Goal: Check status: Check status

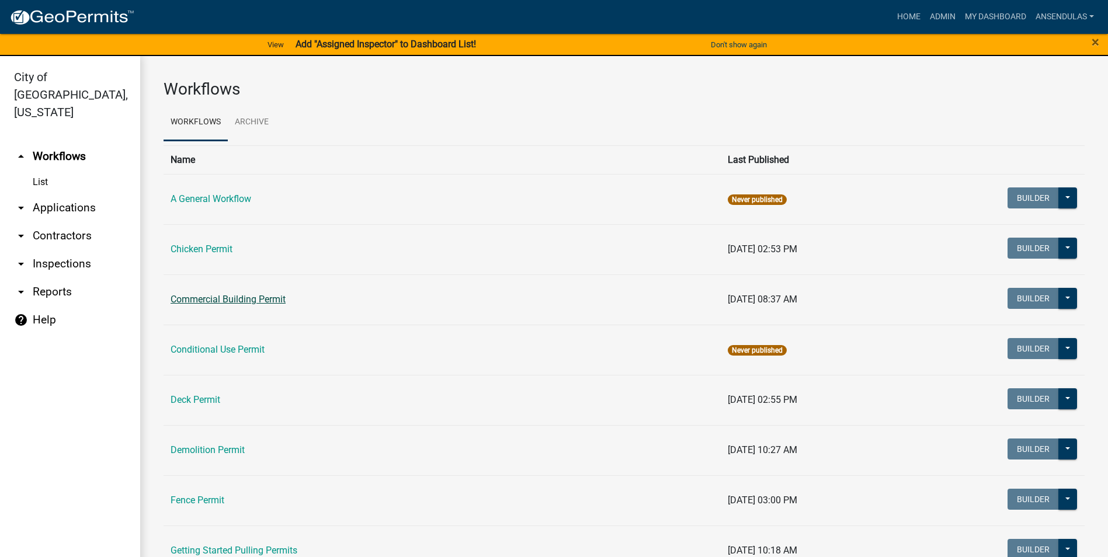
click at [201, 302] on link "Commercial Building Permit" at bounding box center [228, 299] width 115 height 11
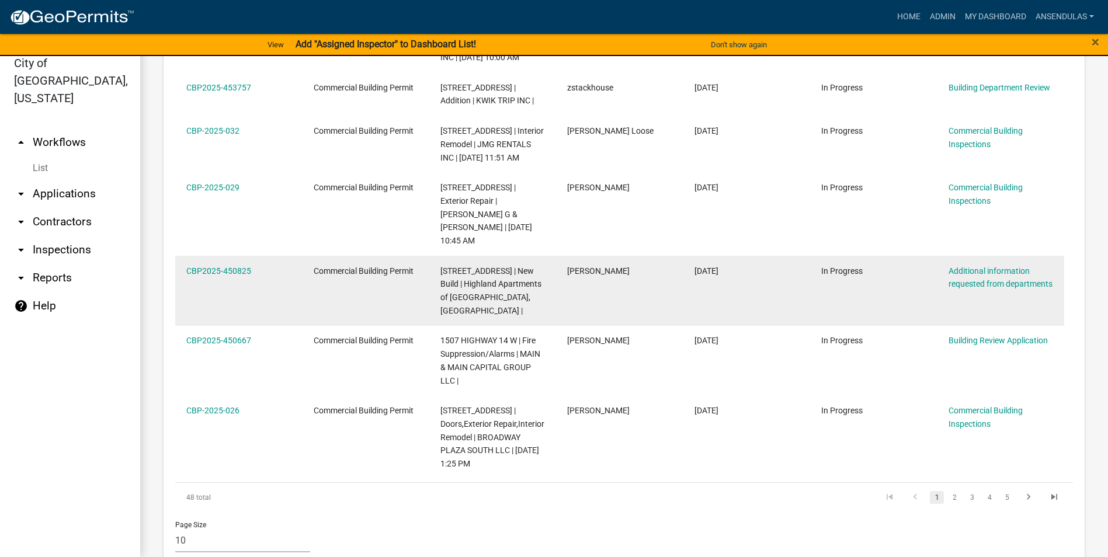
scroll to position [813, 0]
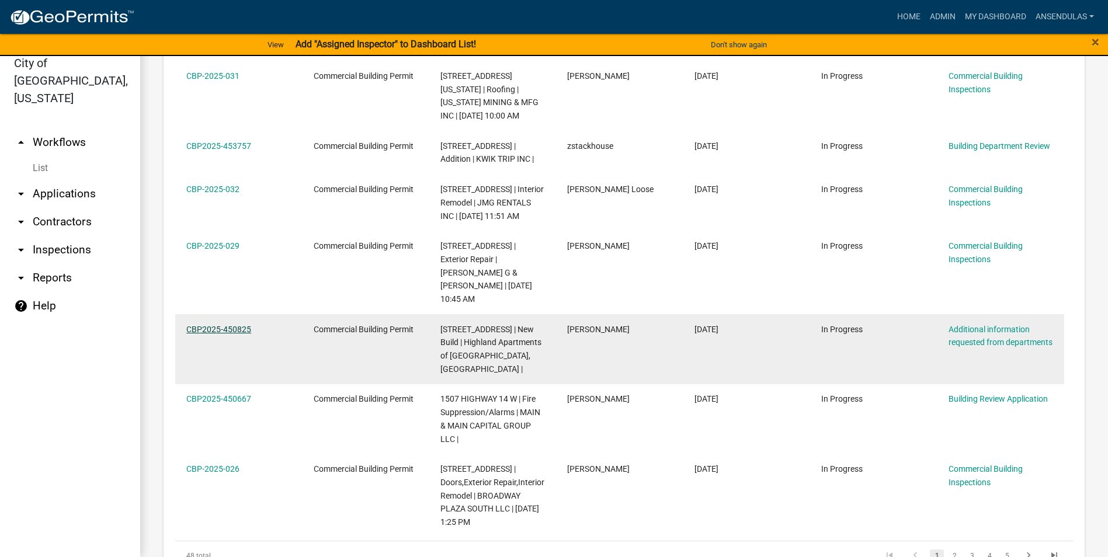
click at [226, 325] on link "CBP2025-450825" at bounding box center [218, 329] width 65 height 9
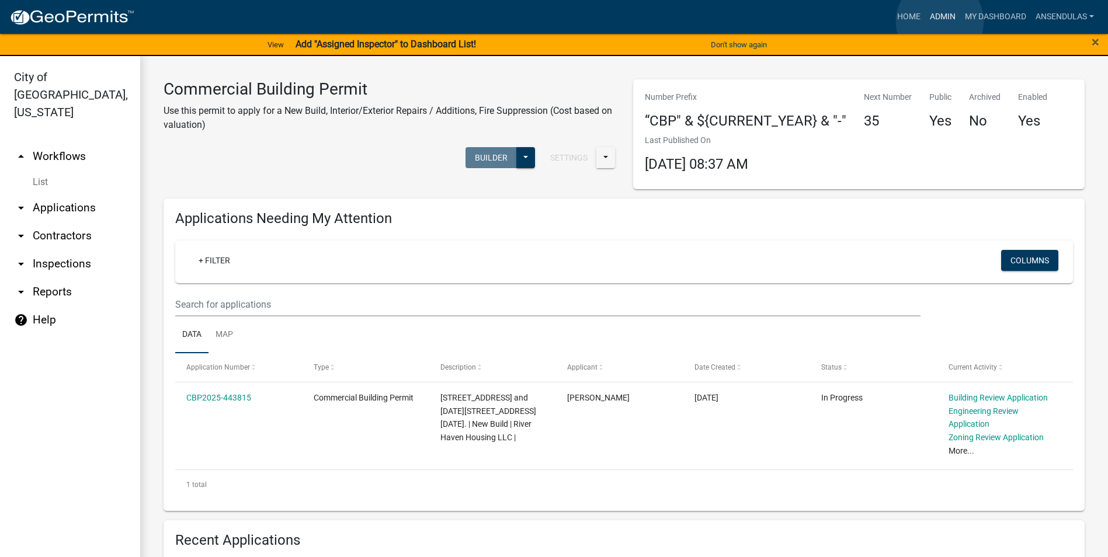
click at [940, 22] on link "Admin" at bounding box center [942, 17] width 35 height 22
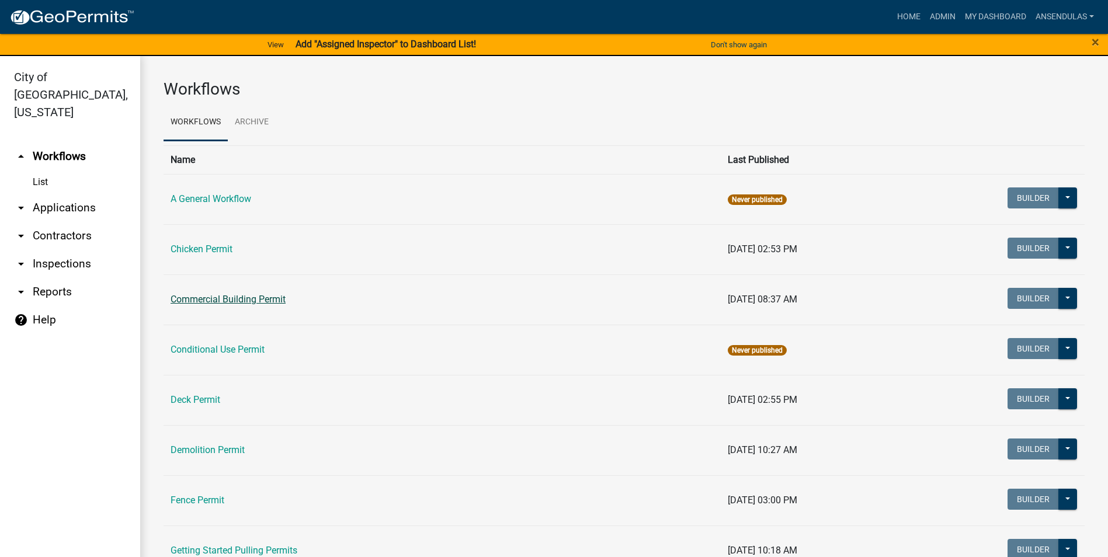
click at [221, 295] on link "Commercial Building Permit" at bounding box center [228, 299] width 115 height 11
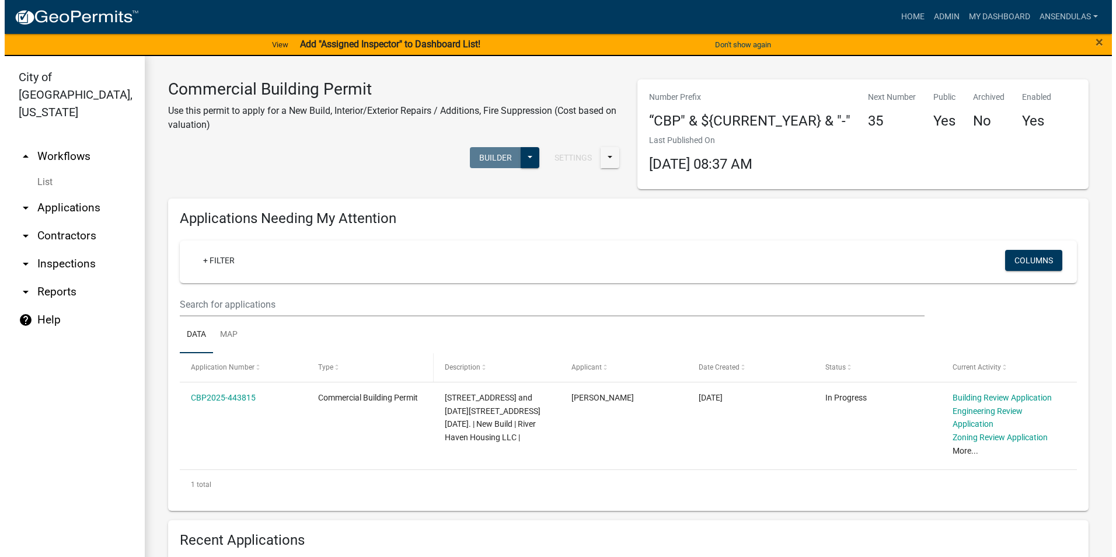
scroll to position [58, 0]
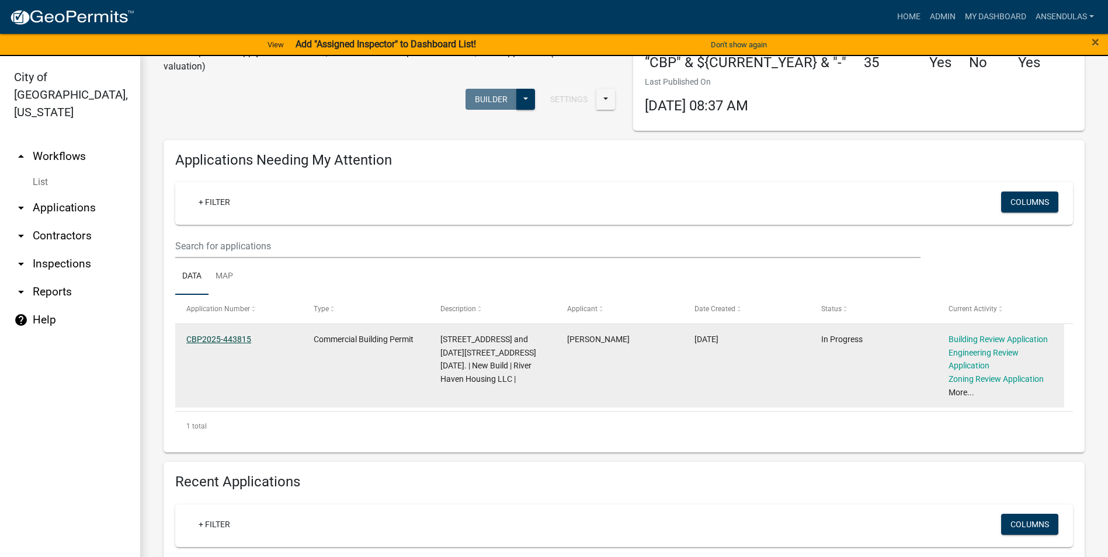
click at [218, 338] on link "CBP2025-443815" at bounding box center [218, 339] width 65 height 9
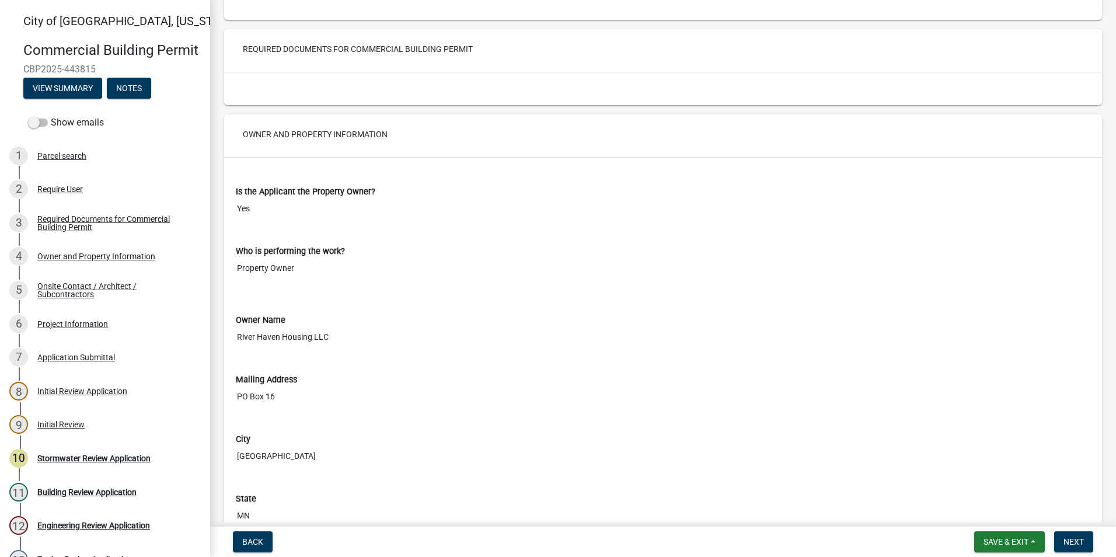
scroll to position [526, 0]
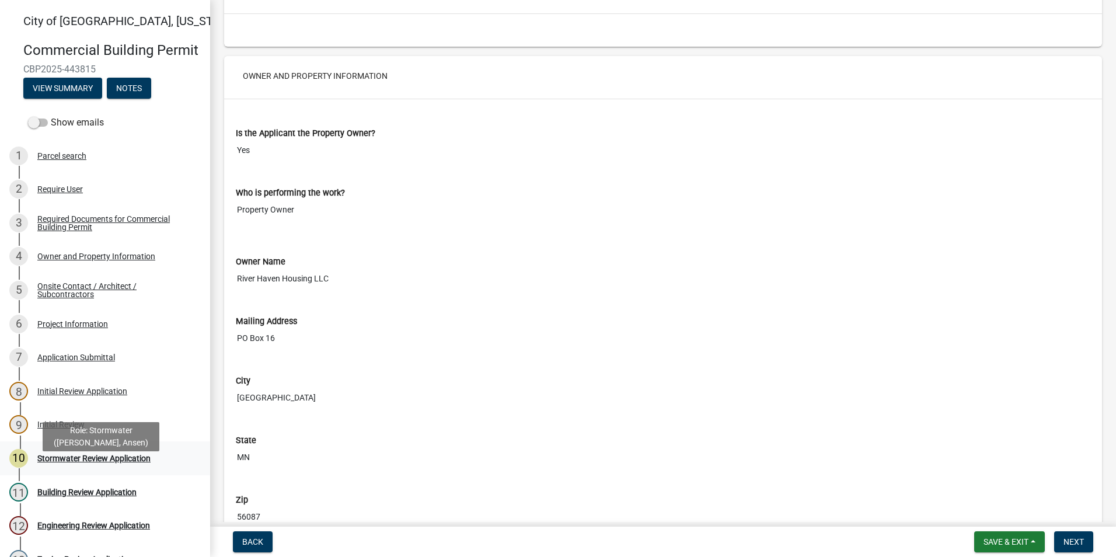
click at [41, 462] on div "Stormwater Review Application" at bounding box center [93, 458] width 113 height 8
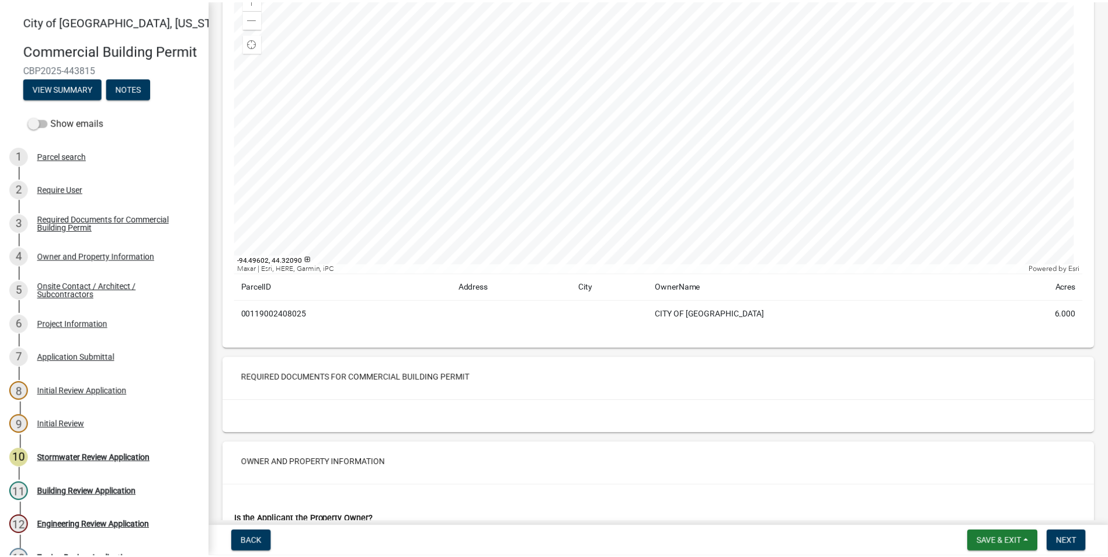
scroll to position [0, 0]
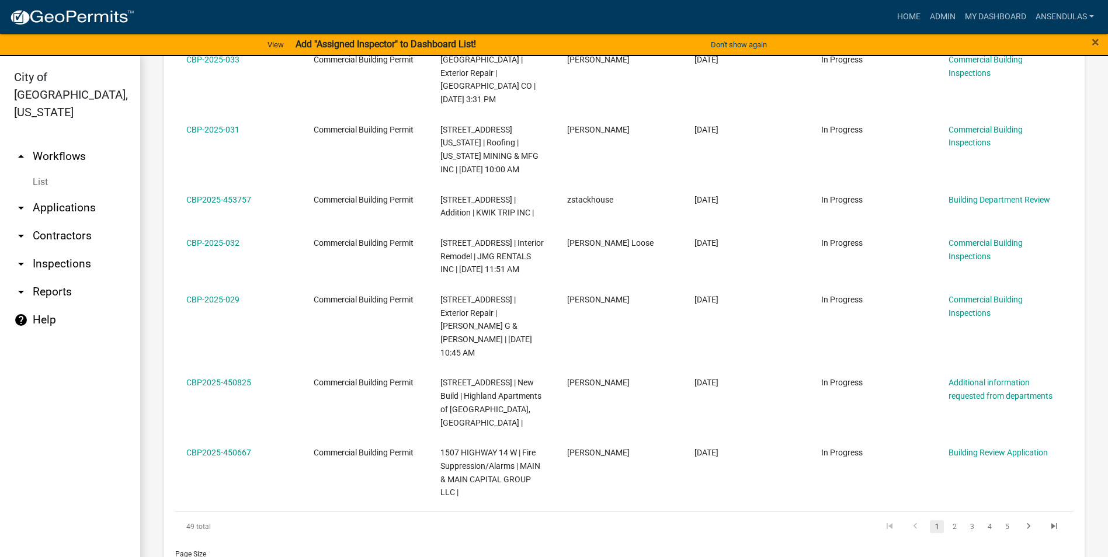
scroll to position [845, 0]
click at [947, 519] on link "2" at bounding box center [954, 525] width 14 height 13
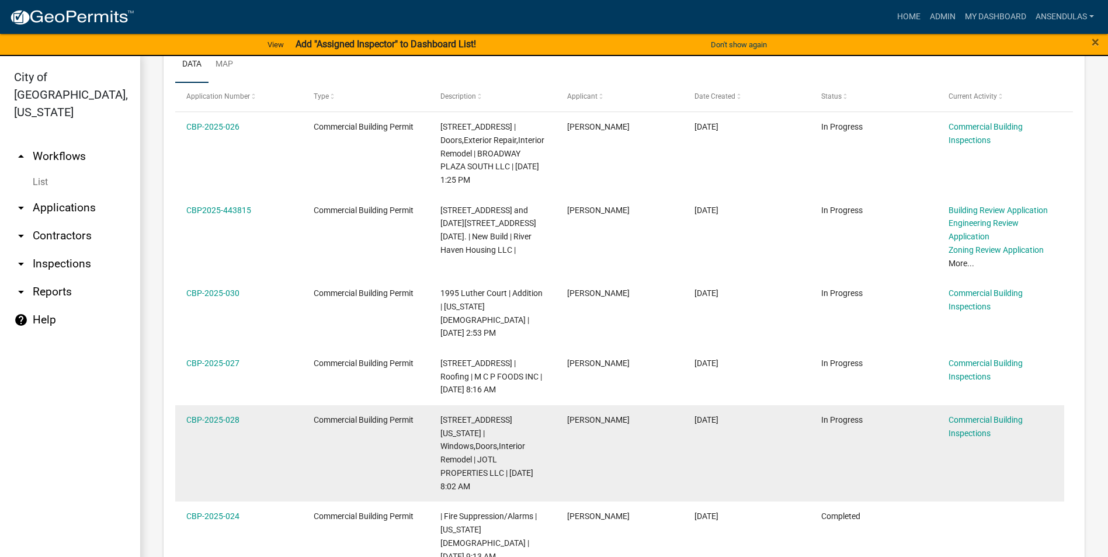
scroll to position [911, 0]
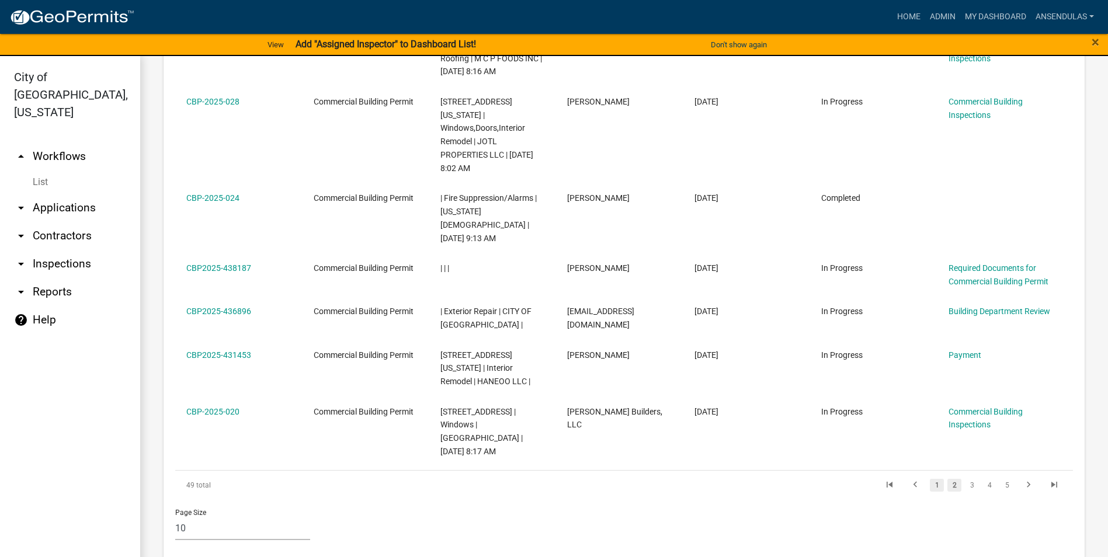
click at [930, 479] on link "1" at bounding box center [937, 485] width 14 height 13
